Goal: Find contact information: Find contact information

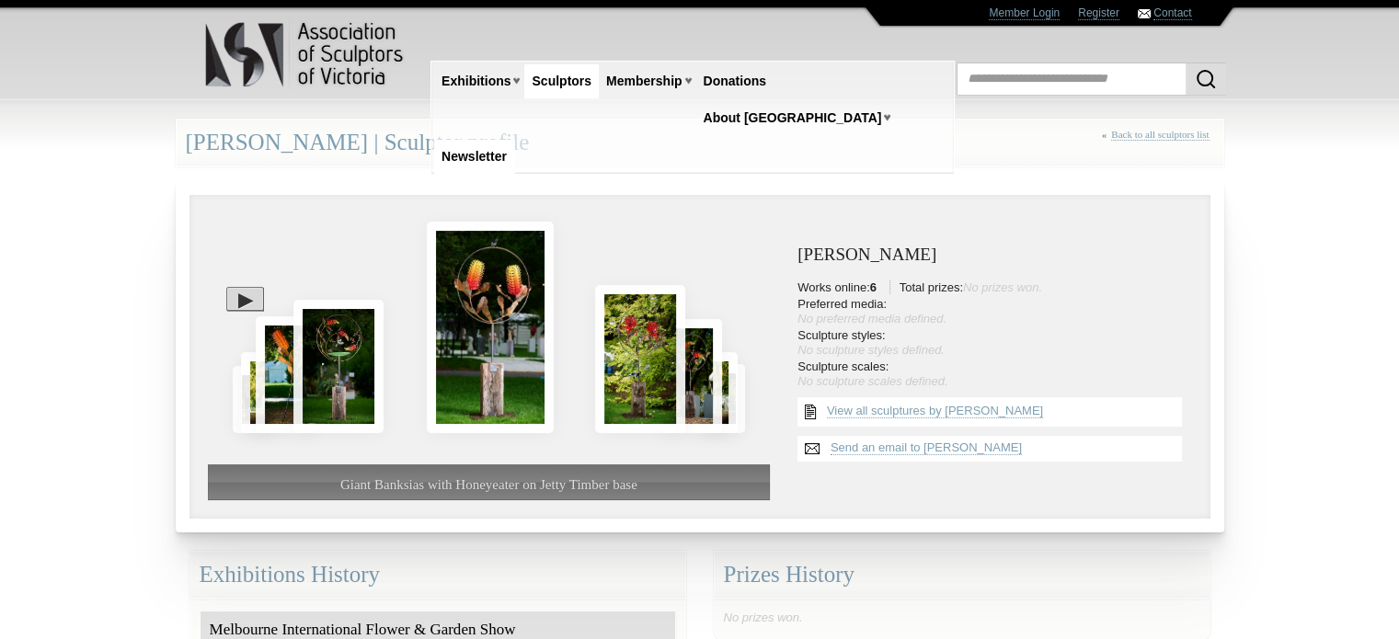
click at [514, 140] on link "Newsletter" at bounding box center [474, 157] width 80 height 34
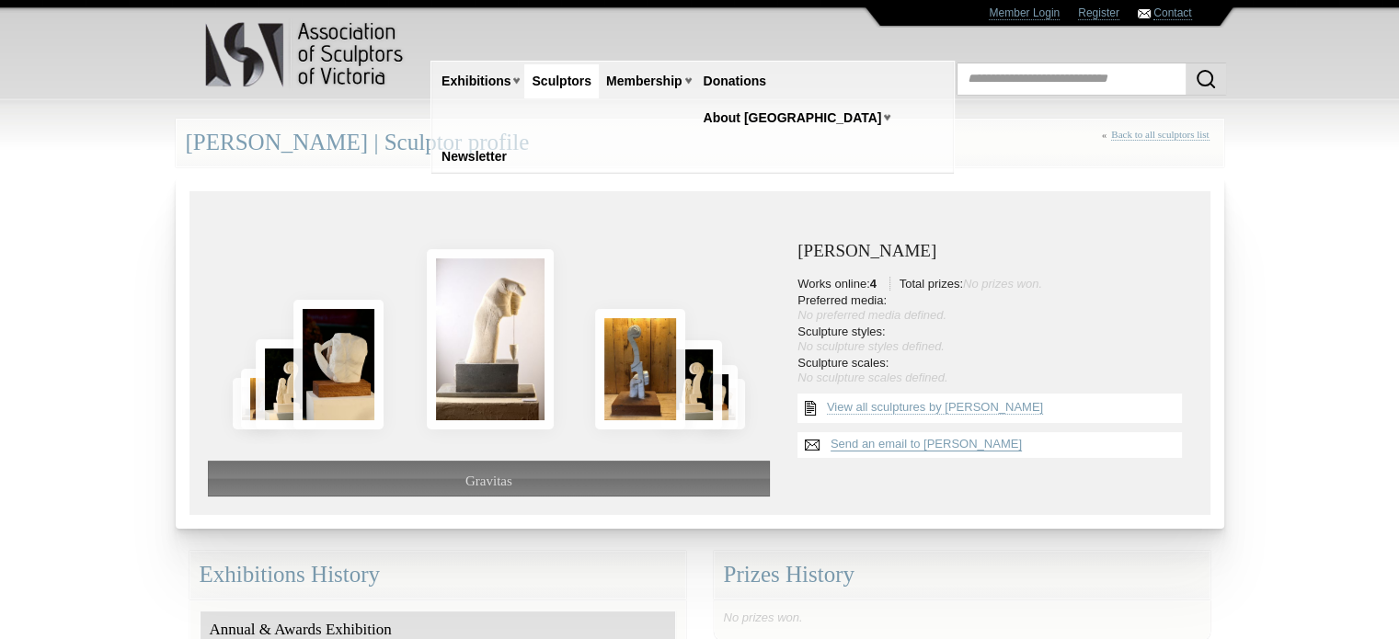
drag, startPoint x: 967, startPoint y: 446, endPoint x: 889, endPoint y: 444, distance: 78.2
click at [889, 444] on link "Send an email to Antonio Fraraccio" at bounding box center [925, 444] width 191 height 15
